Goal: Find specific page/section

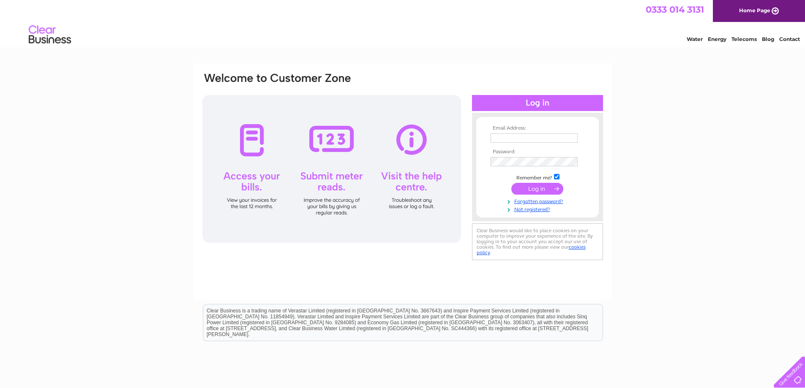
type input "info@oilspillproducts.co.uk"
click at [532, 190] on input "submit" at bounding box center [537, 189] width 52 height 12
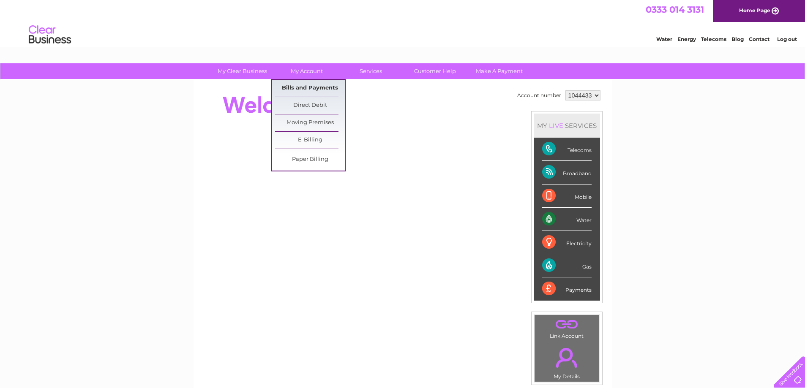
click at [306, 85] on link "Bills and Payments" at bounding box center [310, 88] width 70 height 17
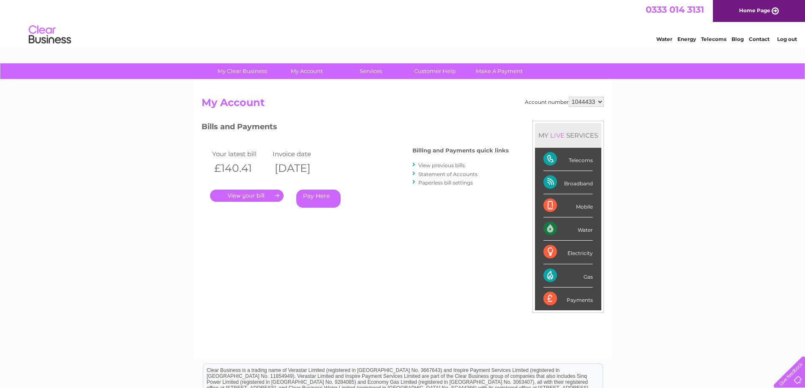
click at [249, 197] on link "." at bounding box center [246, 196] width 73 height 12
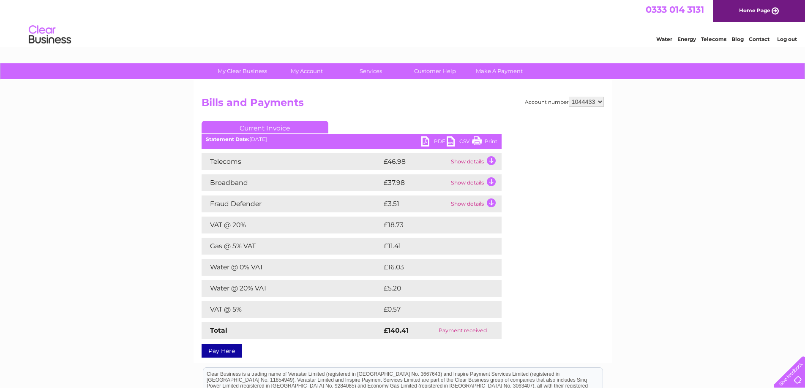
click at [754, 36] on link "Contact" at bounding box center [758, 39] width 21 height 6
